Goal: Task Accomplishment & Management: Use online tool/utility

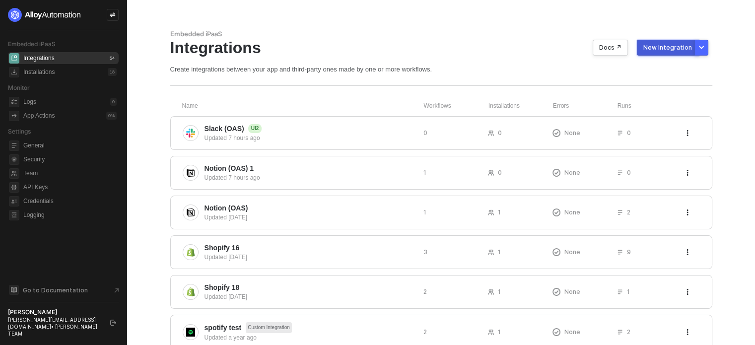
click at [670, 51] on div "New Integration" at bounding box center [667, 48] width 49 height 8
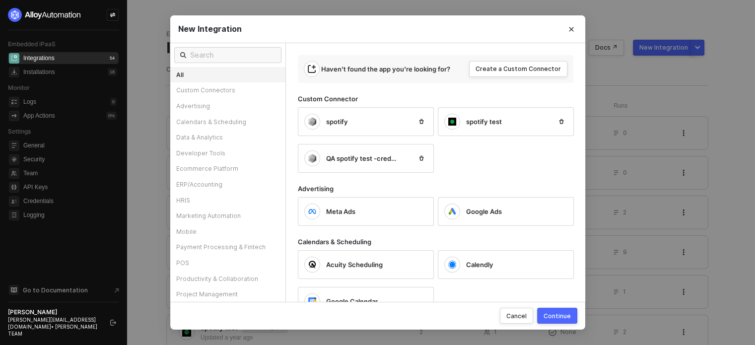
click at [181, 24] on span "New Integration" at bounding box center [210, 29] width 64 height 10
click at [227, 54] on input "text" at bounding box center [232, 55] width 85 height 11
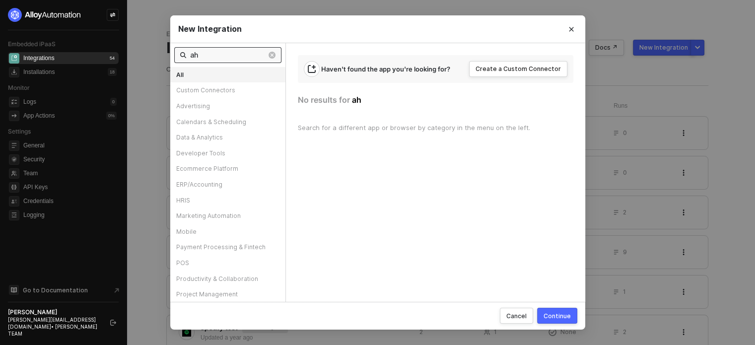
type input "a"
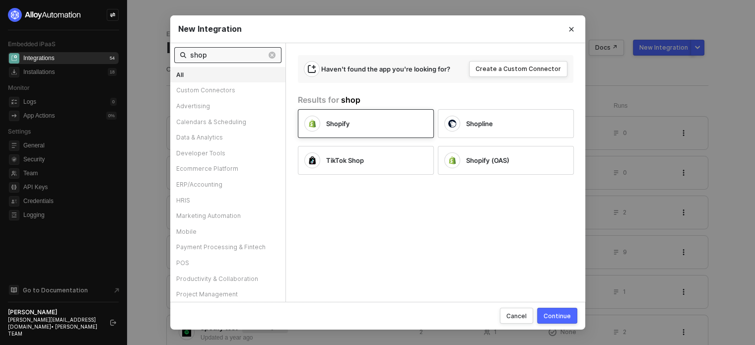
type input "shop"
click at [370, 131] on div "Shopify" at bounding box center [357, 124] width 107 height 16
click at [552, 316] on div "Continue" at bounding box center [556, 316] width 27 height 8
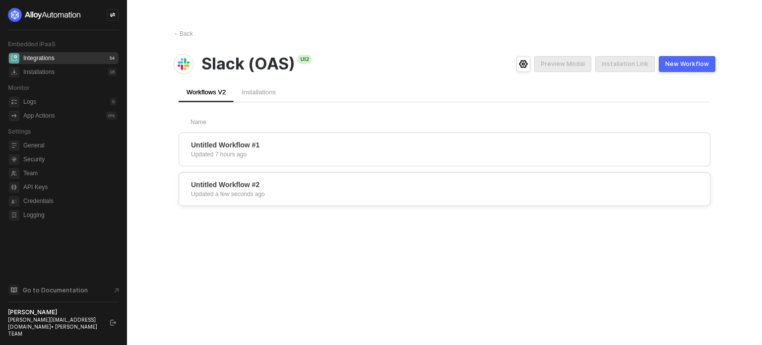
drag, startPoint x: 381, startPoint y: 232, endPoint x: 350, endPoint y: 192, distance: 50.2
click at [381, 232] on div "← Back Slack (OAS) UI2 Preview Modal Installation Link New Workflow Workflows V…" at bounding box center [445, 172] width 566 height 345
click at [202, 185] on span "Untitled Workflow #2" at bounding box center [225, 185] width 68 height 10
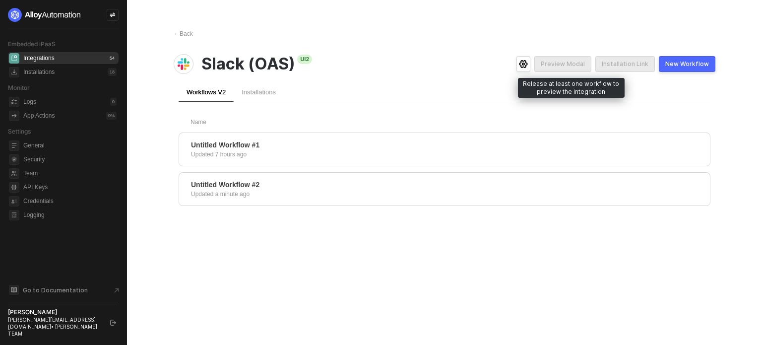
click at [576, 62] on div "Preview Modal" at bounding box center [564, 64] width 61 height 16
click at [571, 69] on div "Preview Modal" at bounding box center [564, 64] width 61 height 16
drag, startPoint x: 569, startPoint y: 65, endPoint x: 552, endPoint y: 63, distance: 17.5
click at [568, 65] on div "Preview Modal" at bounding box center [564, 64] width 61 height 16
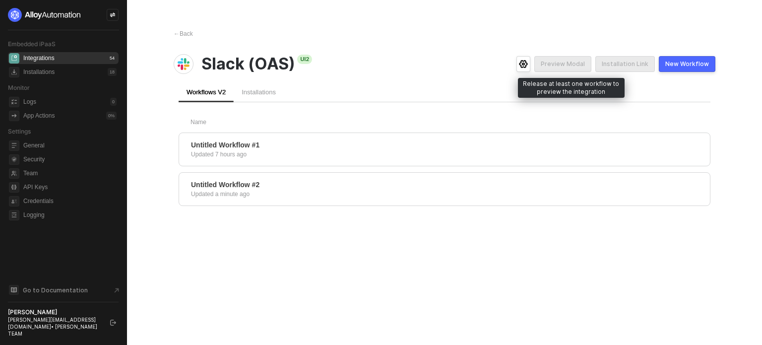
click at [578, 59] on div "Preview Modal" at bounding box center [564, 64] width 61 height 16
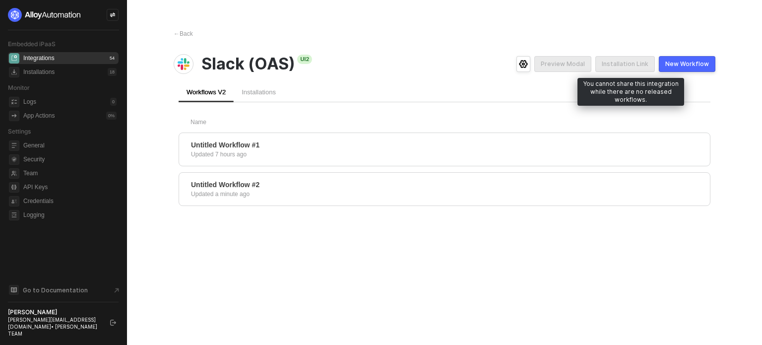
click at [641, 60] on div "Installation Link" at bounding box center [627, 64] width 64 height 16
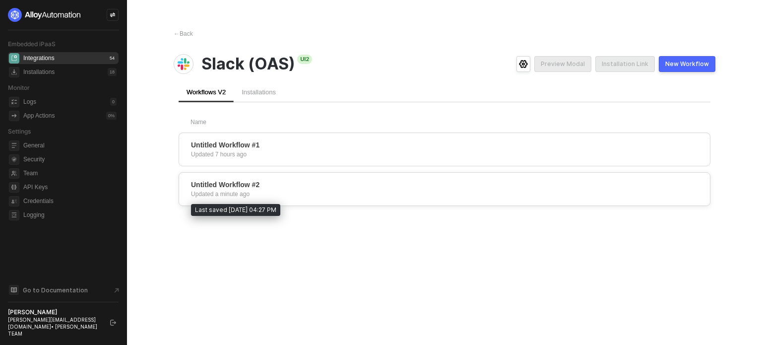
click at [238, 184] on span "Untitled Workflow #2" at bounding box center [225, 185] width 68 height 10
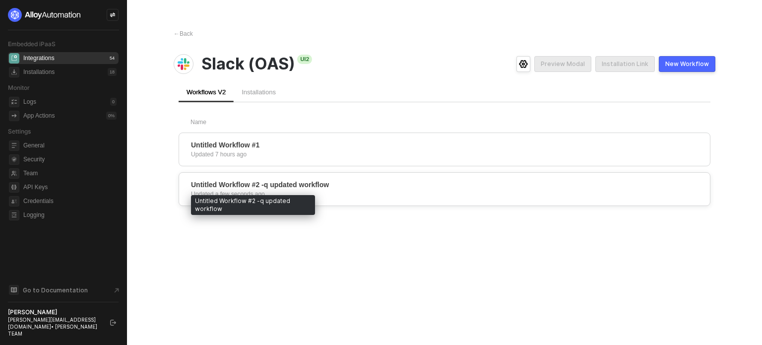
click at [212, 184] on span "Untitled Workflow #2 -q updated workflow" at bounding box center [260, 185] width 138 height 10
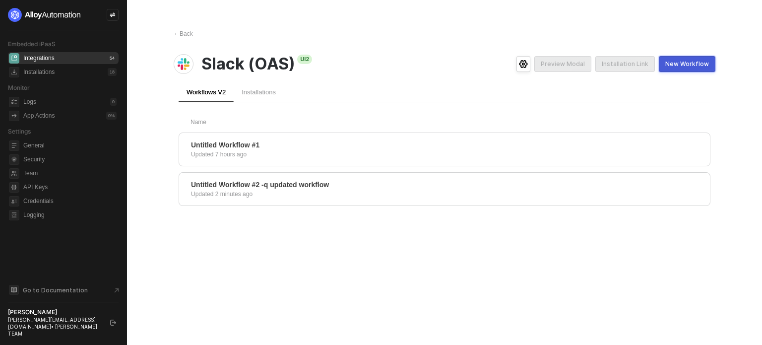
click at [673, 62] on div "New Workflow" at bounding box center [687, 64] width 44 height 8
click at [179, 33] on span "←" at bounding box center [177, 33] width 6 height 7
